Goal: Task Accomplishment & Management: Manage account settings

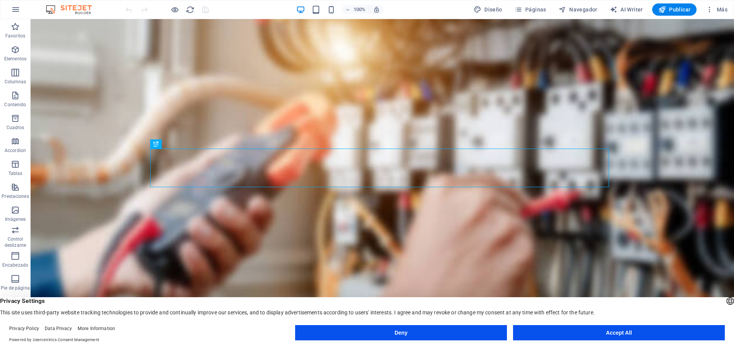
click at [611, 332] on button "Accept All" at bounding box center [619, 332] width 212 height 15
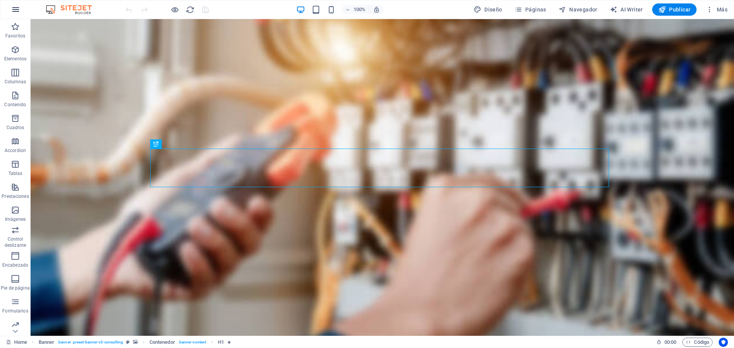
click at [20, 14] on button "button" at bounding box center [16, 9] width 18 height 18
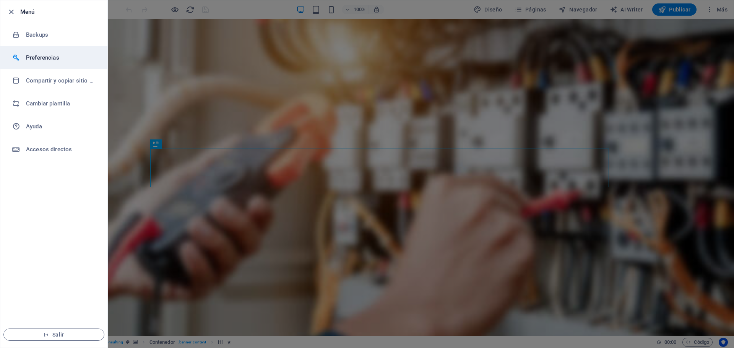
click at [36, 58] on h6 "Preferencias" at bounding box center [61, 57] width 71 height 9
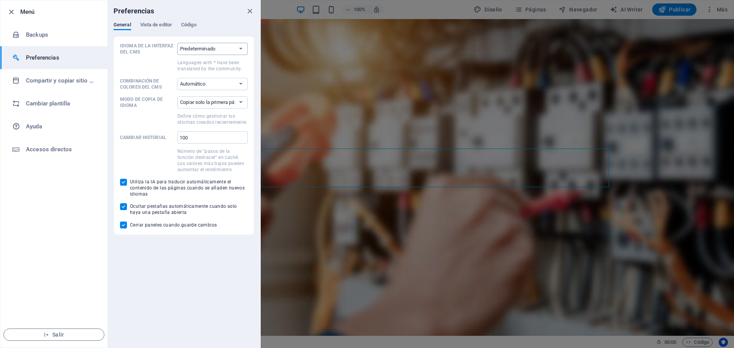
click at [241, 45] on select "Predeterminado Deutsch English Español Suomi* Français Magyar Italiano Nederlan…" at bounding box center [212, 49] width 70 height 12
select select "es"
click at [177, 43] on select "Predeterminado Deutsch English Español Suomi* Français Magyar Italiano Nederlan…" at bounding box center [212, 49] width 70 height 12
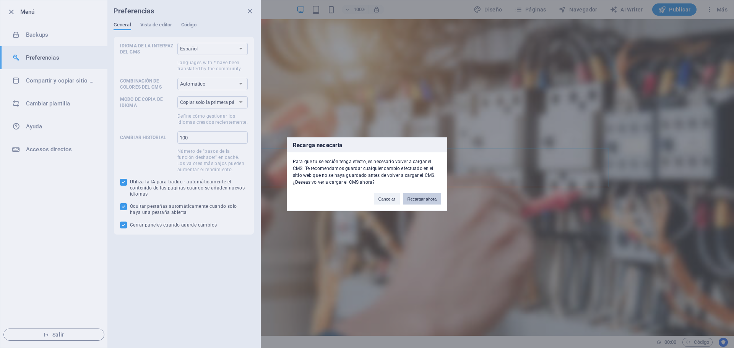
click at [417, 200] on button "Recargar ahora" at bounding box center [422, 198] width 38 height 11
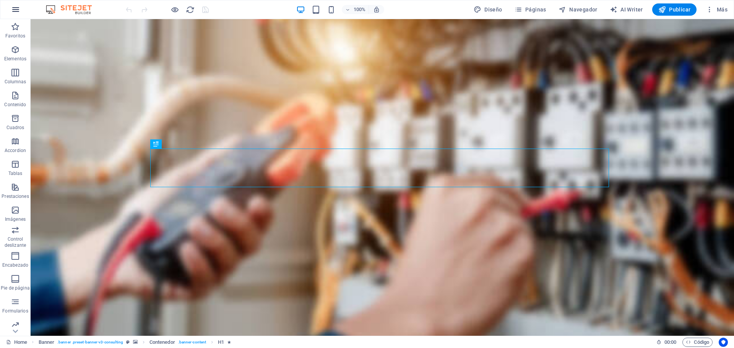
click at [20, 7] on button "button" at bounding box center [16, 9] width 18 height 18
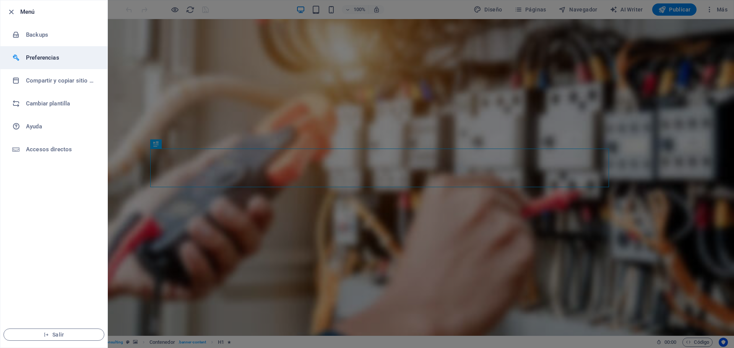
click at [49, 57] on h6 "Preferencias" at bounding box center [61, 57] width 71 height 9
select select "es"
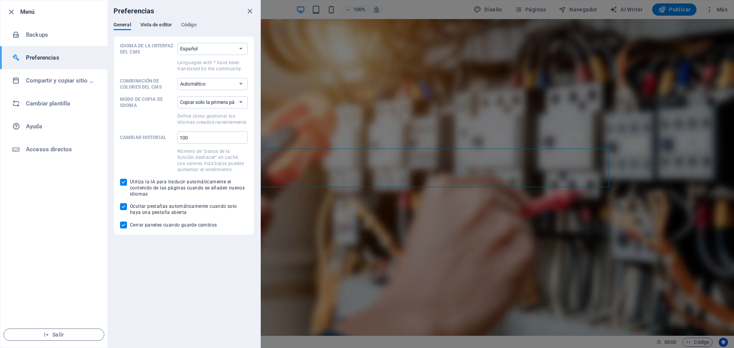
click at [149, 25] on span "Vista de editor" at bounding box center [156, 25] width 32 height 11
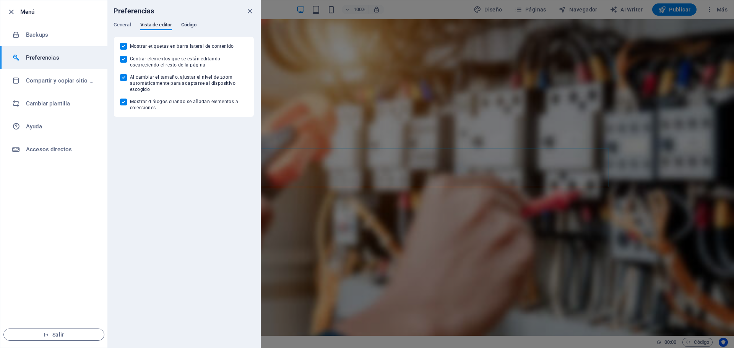
click at [187, 26] on span "Código" at bounding box center [188, 25] width 15 height 11
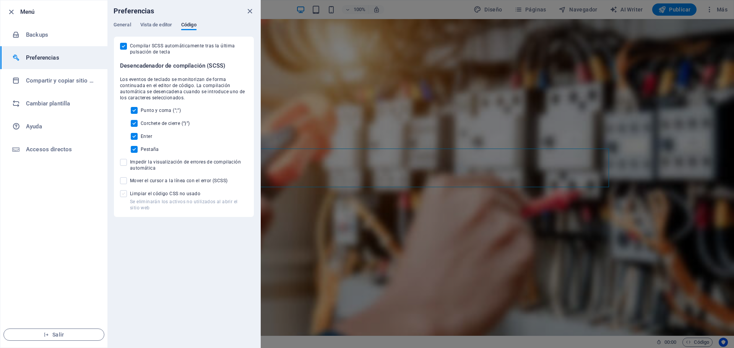
click at [121, 195] on span at bounding box center [123, 193] width 7 height 7
click at [121, 195] on input "Se eliminarán los activos no utilizados al abrir el sitio web Limpiar el código…" at bounding box center [125, 193] width 10 height 7
checkbox input "true"
click at [248, 11] on icon "close" at bounding box center [250, 11] width 9 height 9
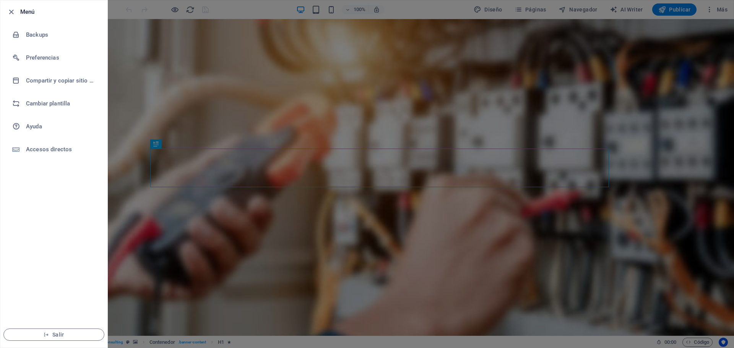
click at [671, 12] on div at bounding box center [367, 174] width 734 height 348
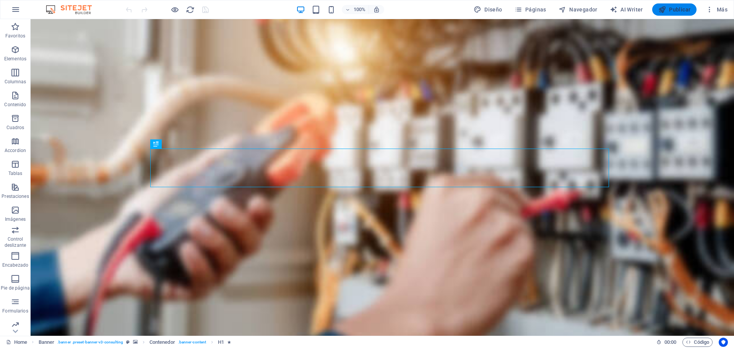
click at [677, 10] on span "Publicar" at bounding box center [675, 10] width 33 height 8
